Goal: Information Seeking & Learning: Check status

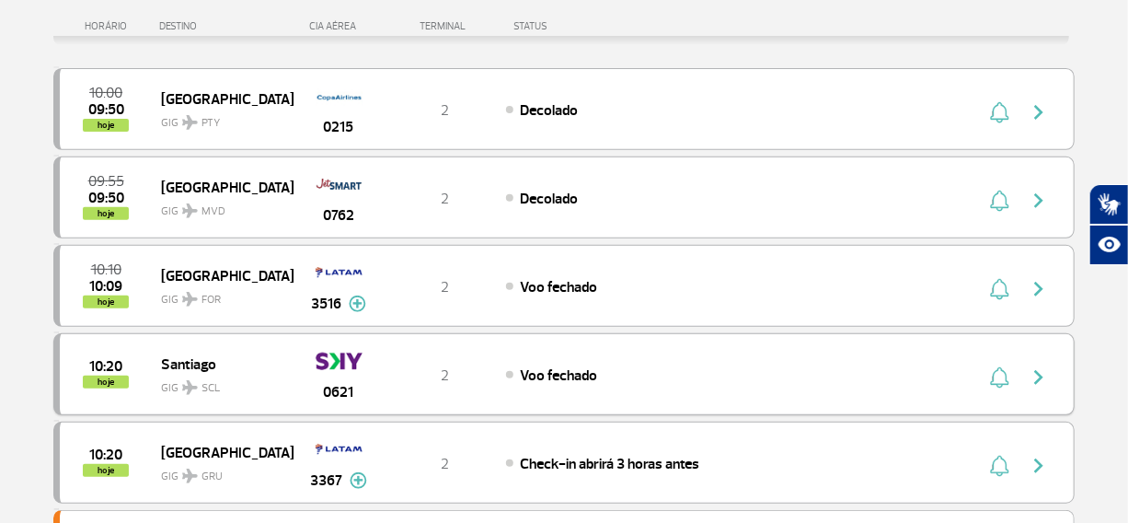
scroll to position [418, 0]
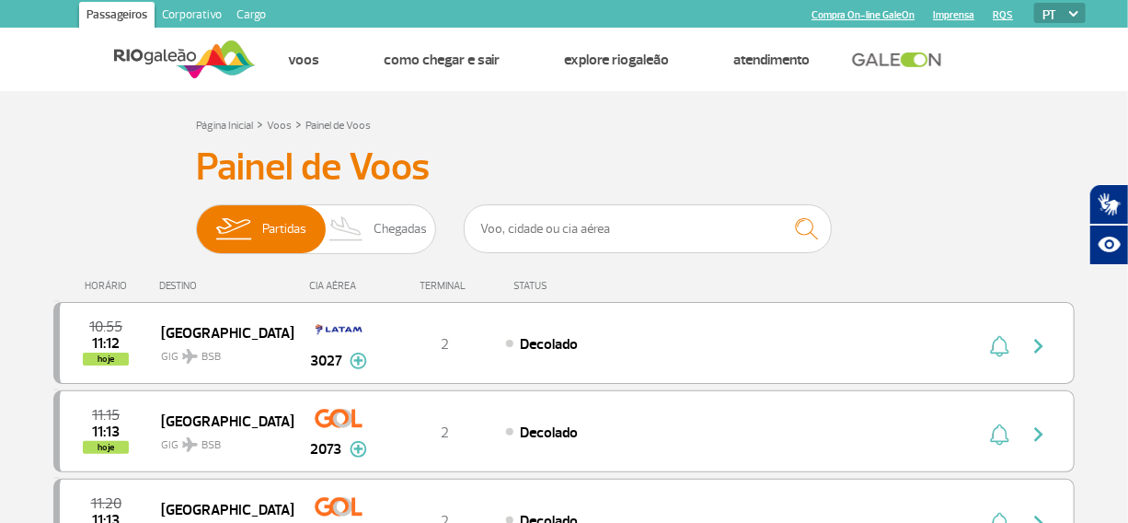
scroll to position [167, 0]
drag, startPoint x: 1044, startPoint y: 0, endPoint x: 729, endPoint y: 182, distance: 363.5
click at [729, 182] on h3 "Painel de Voos" at bounding box center [564, 167] width 736 height 46
drag, startPoint x: 1017, startPoint y: 0, endPoint x: 802, endPoint y: 145, distance: 259.0
click at [802, 145] on h3 "Painel de Voos" at bounding box center [564, 167] width 736 height 46
